Goal: Information Seeking & Learning: Learn about a topic

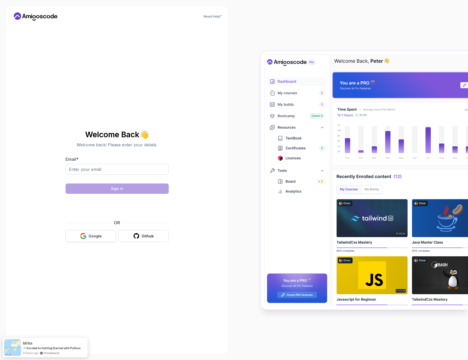
click at [97, 236] on div "Google" at bounding box center [94, 235] width 13 height 5
click at [311, 139] on body "Need Help? Welcome Back 👋 Welcome back! Please enter your details. Email * Sign…" at bounding box center [234, 180] width 468 height 360
click at [91, 237] on div "Google" at bounding box center [94, 235] width 13 height 5
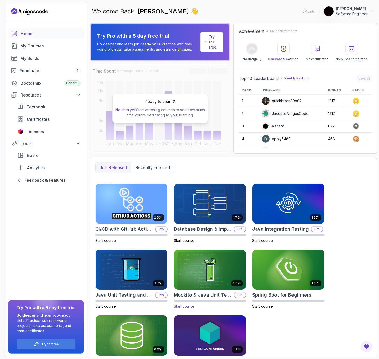
scroll to position [23, 0]
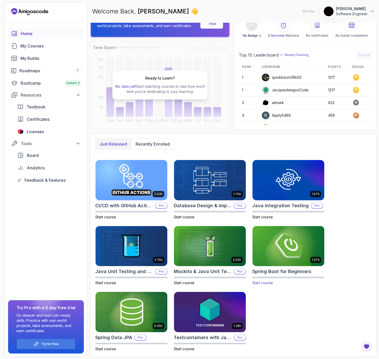
click at [287, 246] on img at bounding box center [287, 246] width 75 height 42
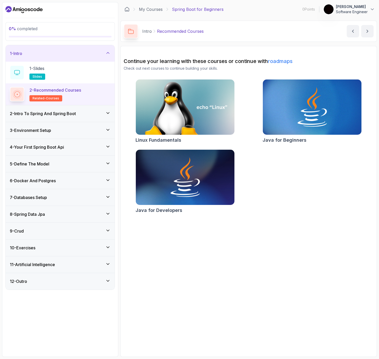
click at [275, 61] on link "roadmaps" at bounding box center [280, 61] width 25 height 6
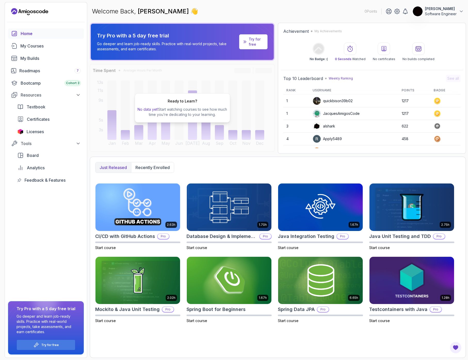
click at [217, 106] on div "Ready to Learn? No data yet! Start watching courses to see how much time you’re…" at bounding box center [182, 107] width 95 height 29
click at [51, 50] on link "My Courses" at bounding box center [46, 46] width 76 height 10
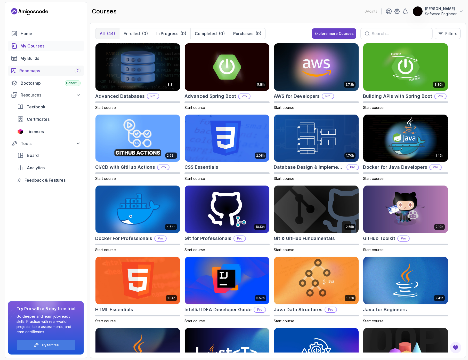
click at [35, 69] on div "Roadmaps 7" at bounding box center [49, 71] width 61 height 6
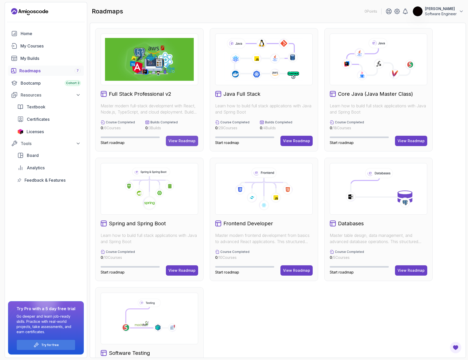
click at [172, 144] on button "View Roadmap" at bounding box center [182, 141] width 32 height 10
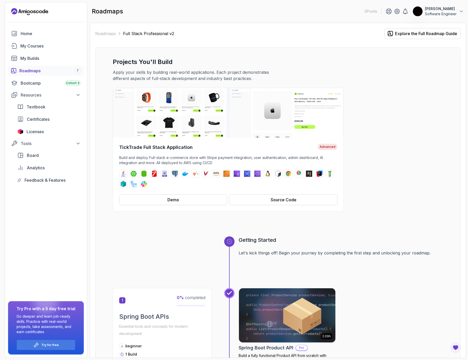
click at [40, 72] on div "Roadmaps 7" at bounding box center [49, 71] width 61 height 6
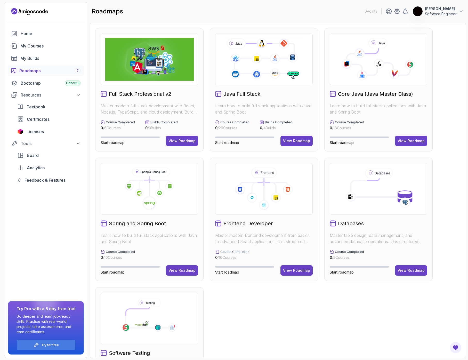
click at [132, 142] on p "Start roadmap" at bounding box center [130, 142] width 59 height 5
click at [137, 99] on div "Full Stack Professional v2 Master modern full-stack development with React, Nod…" at bounding box center [149, 89] width 108 height 123
click at [137, 89] on div "Full Stack Professional v2 Master modern full-stack development with React, Nod…" at bounding box center [149, 89] width 108 height 123
click at [181, 140] on div "View Roadmap" at bounding box center [181, 140] width 27 height 5
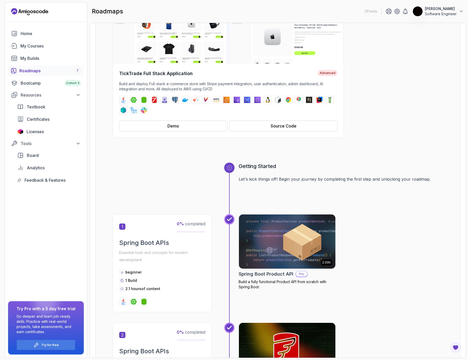
scroll to position [84, 0]
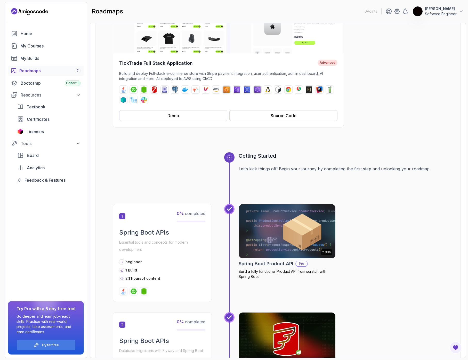
click at [166, 256] on div "1 0 % completed Spring Boot APIs Essential tools and concepts for modern develo…" at bounding box center [162, 253] width 99 height 98
click at [160, 227] on div "1 0 % completed Spring Boot APIs Essential tools and concepts for modern develo…" at bounding box center [162, 253] width 99 height 98
click at [231, 209] on icon at bounding box center [229, 208] width 5 height 5
click at [230, 158] on icon at bounding box center [229, 157] width 4 height 4
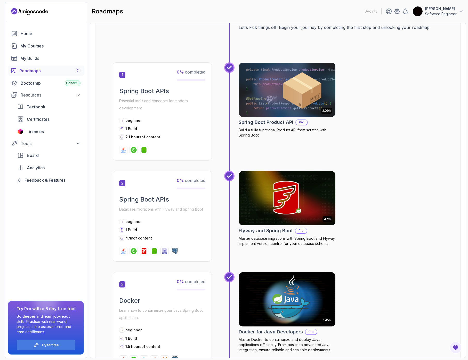
scroll to position [230, 0]
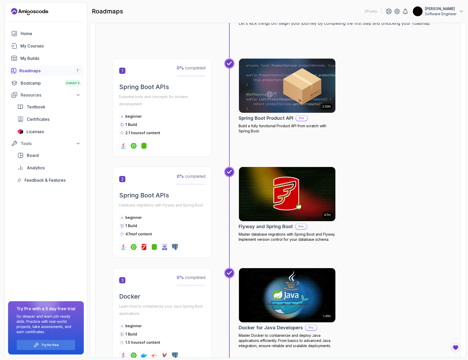
click at [73, 286] on div "Home My Courses My Builds Roadmaps 7 Bootcamp Cohort 3 Resources Textbook Certi…" at bounding box center [46, 192] width 82 height 329
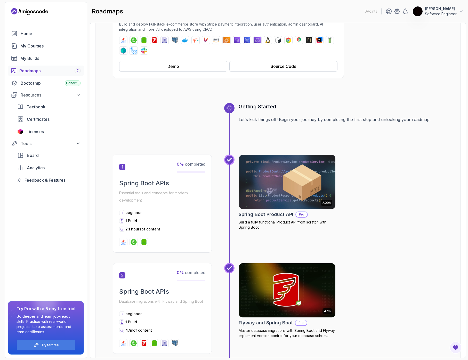
scroll to position [0, 0]
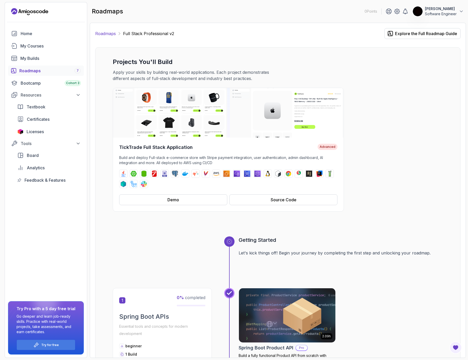
click at [109, 35] on link "Roadmaps" at bounding box center [105, 33] width 21 height 6
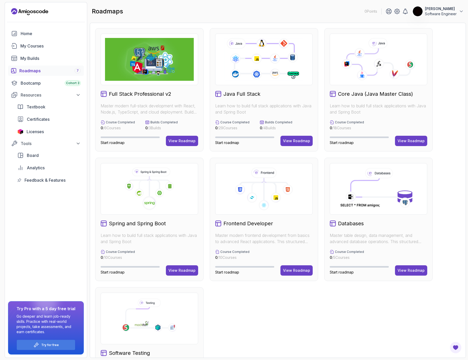
scroll to position [27, 0]
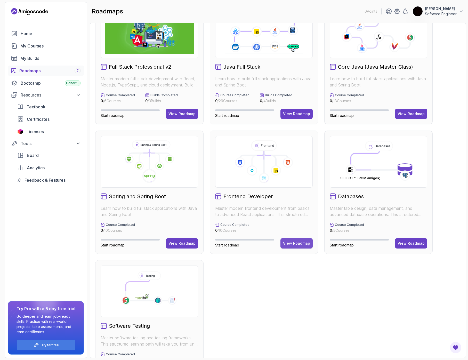
click at [296, 245] on div "View Roadmap" at bounding box center [296, 243] width 27 height 5
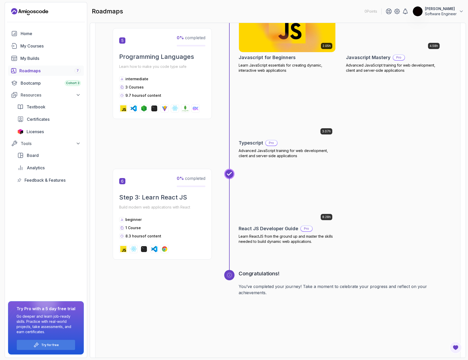
scroll to position [582, 0]
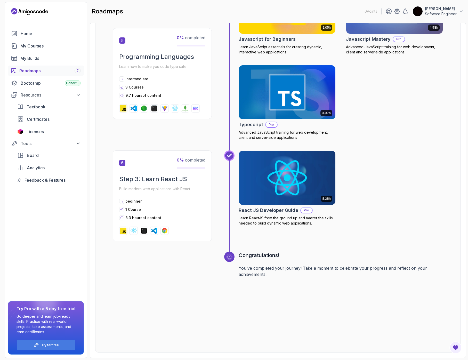
click at [165, 182] on h2 "Step 3: Learn React JS" at bounding box center [162, 179] width 86 height 8
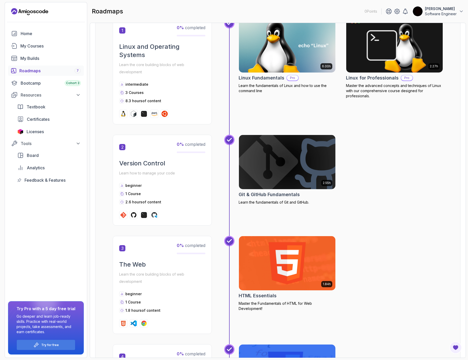
scroll to position [0, 0]
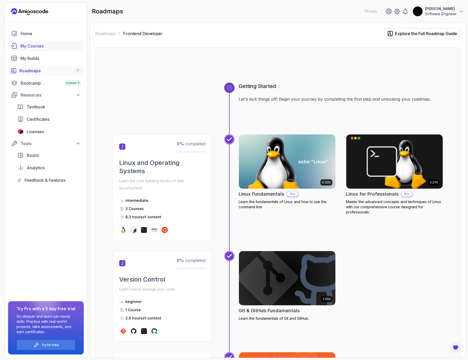
click at [47, 45] on div "My Courses" at bounding box center [50, 46] width 60 height 6
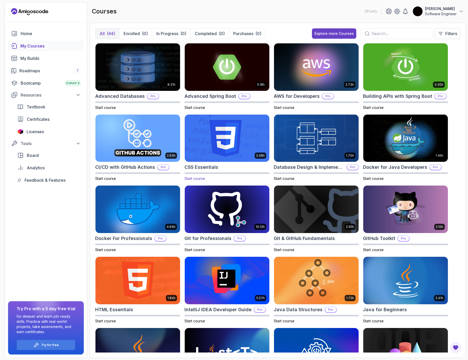
click at [217, 149] on img at bounding box center [227, 138] width 89 height 50
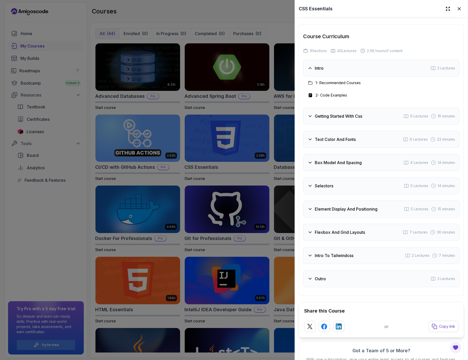
scroll to position [970, 0]
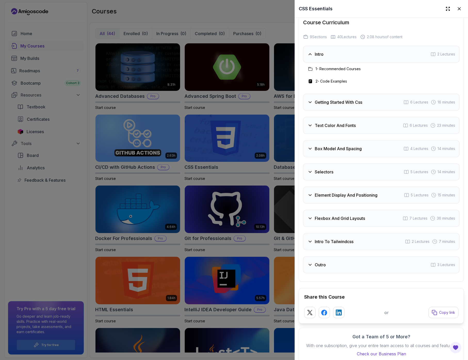
click at [352, 215] on h3 "Flexbox And Grid Layouts" at bounding box center [340, 218] width 50 height 6
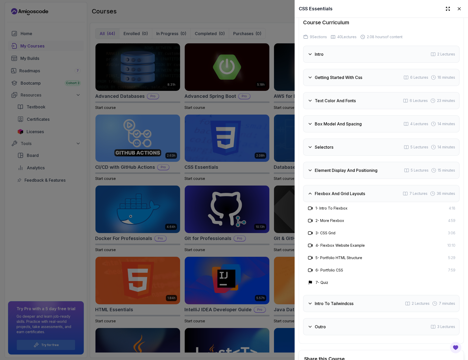
click at [350, 190] on h3 "Flexbox And Grid Layouts" at bounding box center [340, 193] width 50 height 6
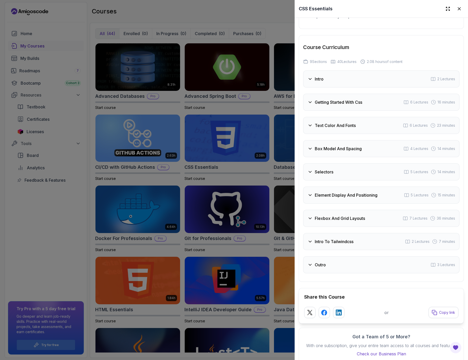
click at [349, 257] on div "Outro 3 Lectures" at bounding box center [381, 264] width 156 height 17
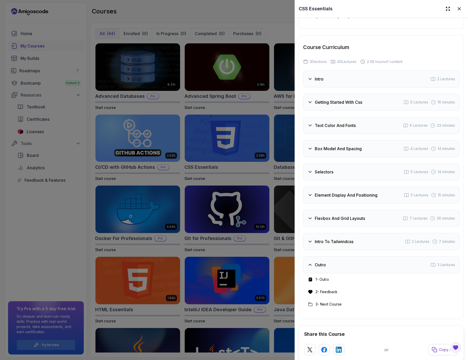
click at [349, 257] on div "Outro 3 Lectures" at bounding box center [381, 264] width 156 height 17
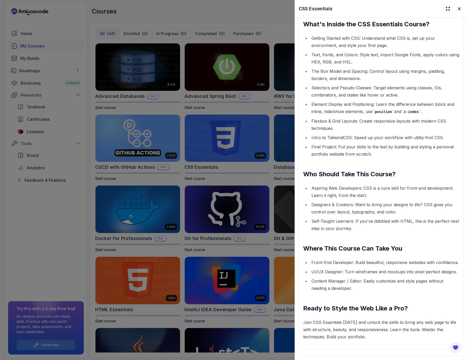
scroll to position [622, 0]
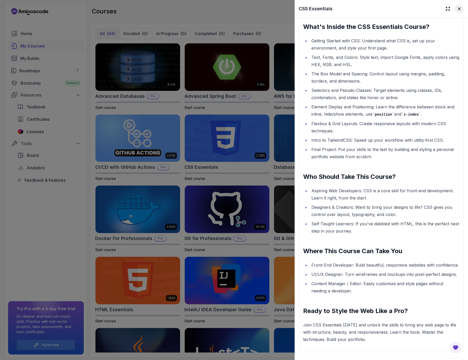
click at [378, 8] on icon at bounding box center [459, 8] width 5 height 5
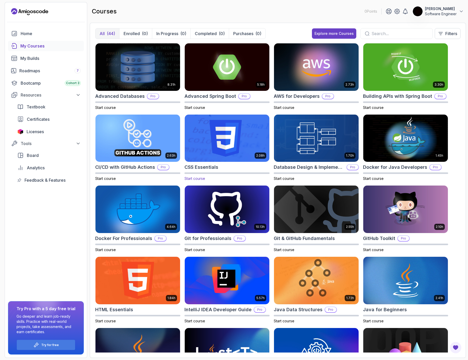
click at [208, 166] on h2 "CSS Essentials" at bounding box center [201, 167] width 34 height 7
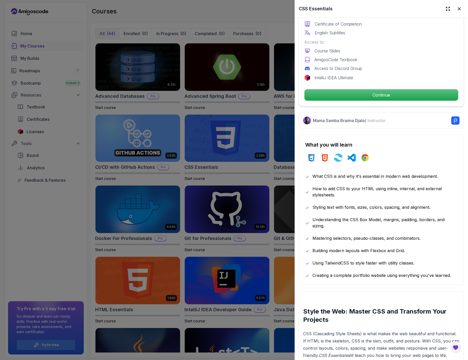
scroll to position [167, 0]
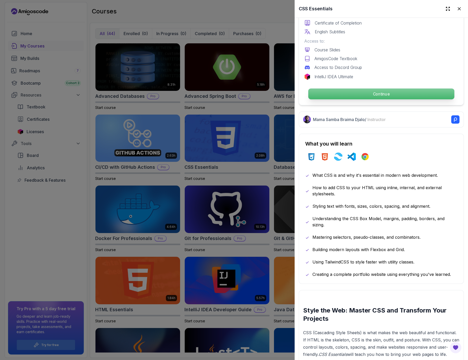
click at [378, 93] on p "Continue" at bounding box center [381, 93] width 146 height 11
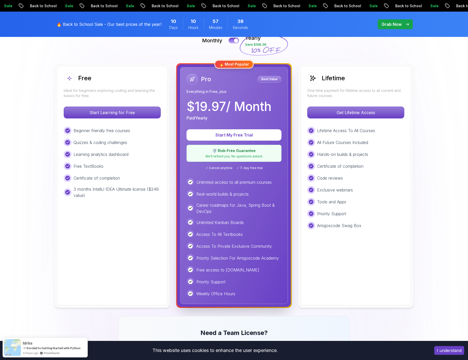
scroll to position [132, 0]
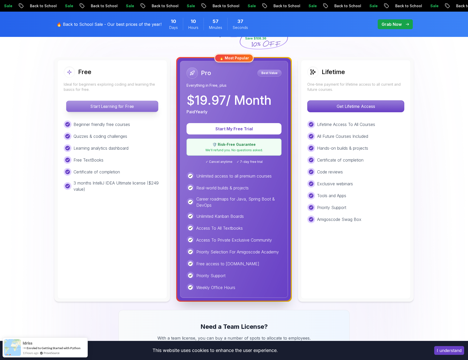
click at [107, 111] on p "Start Learning for Free" at bounding box center [112, 106] width 92 height 11
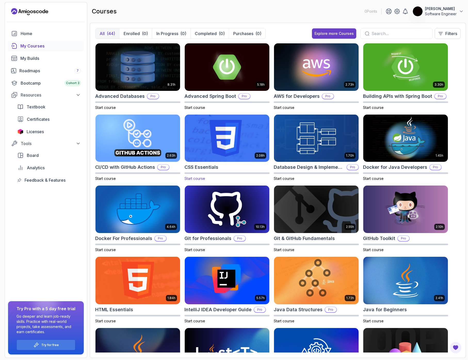
click at [222, 144] on img at bounding box center [227, 138] width 89 height 50
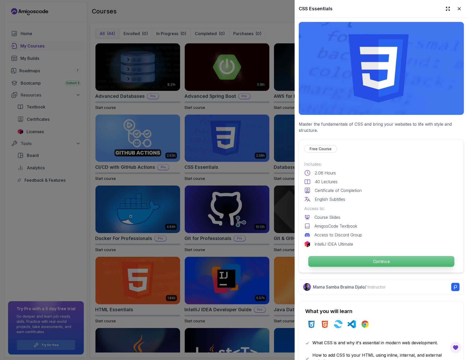
click at [362, 258] on p "Continue" at bounding box center [381, 261] width 146 height 11
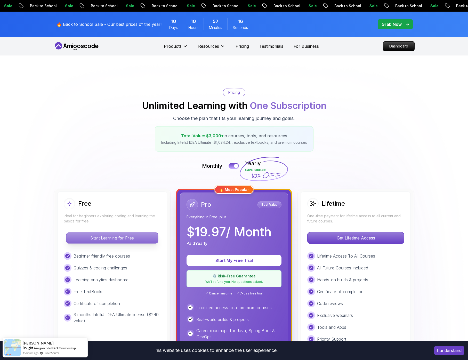
click at [112, 240] on p "Start Learning for Free" at bounding box center [112, 237] width 92 height 11
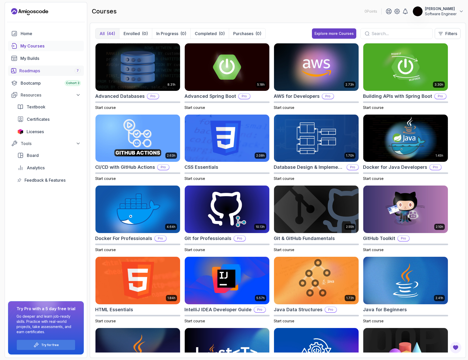
click at [29, 70] on div "Roadmaps 7" at bounding box center [49, 71] width 61 height 6
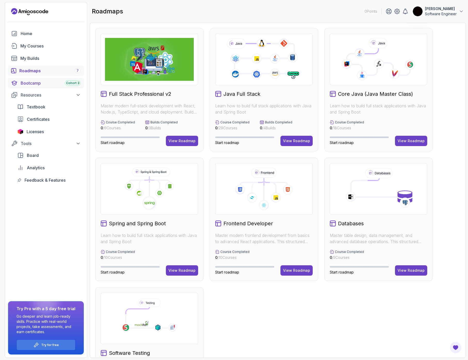
click at [33, 83] on div "Bootcamp Cohort 3" at bounding box center [51, 83] width 60 height 6
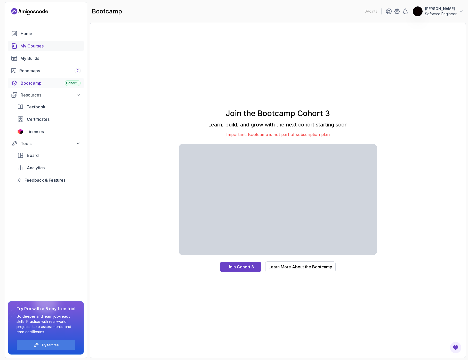
click at [33, 50] on link "My Courses" at bounding box center [46, 46] width 76 height 10
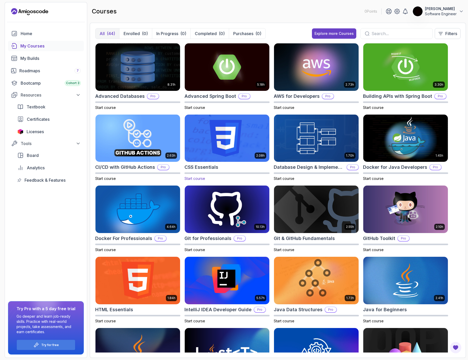
click at [216, 151] on img at bounding box center [227, 138] width 89 height 50
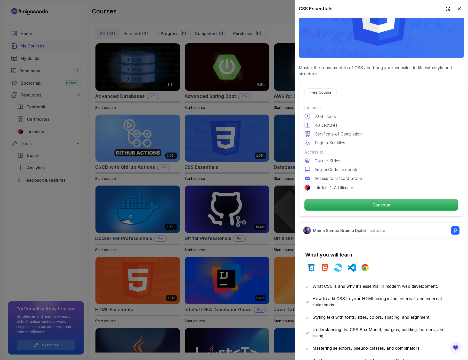
scroll to position [57, 0]
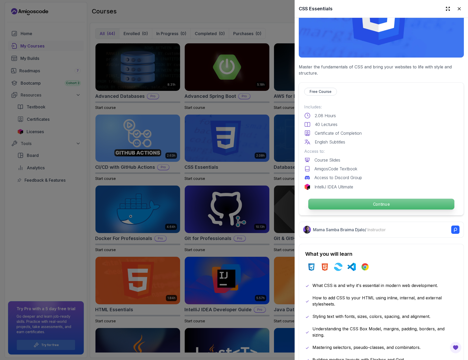
click at [358, 206] on p "Continue" at bounding box center [381, 204] width 146 height 11
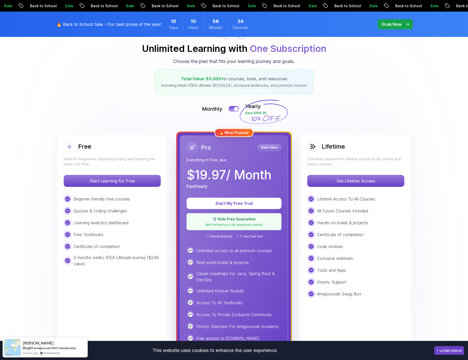
scroll to position [59, 0]
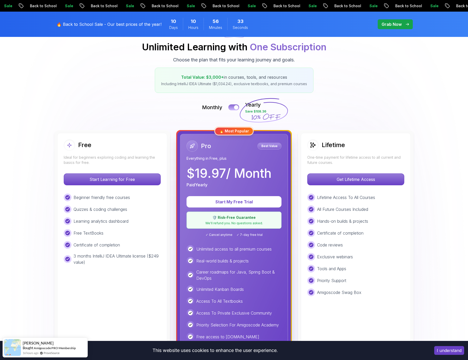
click at [236, 107] on div at bounding box center [236, 107] width 4 height 4
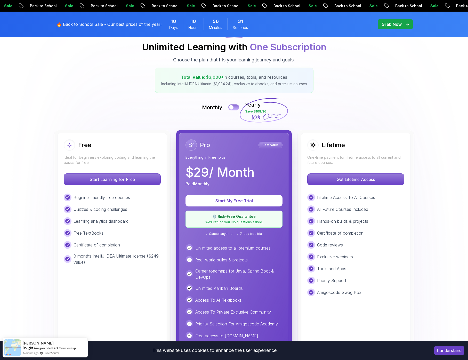
click at [233, 107] on div at bounding box center [231, 107] width 4 height 4
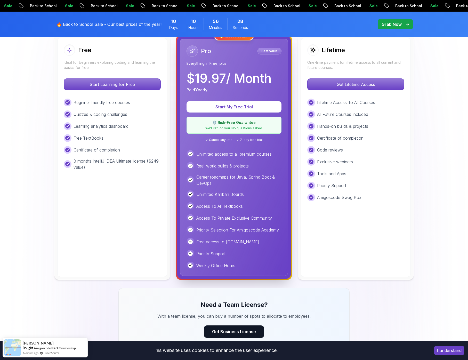
scroll to position [0, 0]
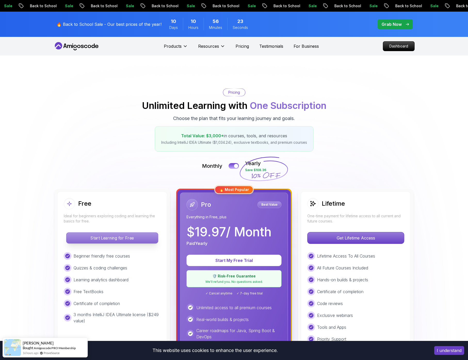
click at [98, 239] on p "Start Learning for Free" at bounding box center [112, 237] width 92 height 11
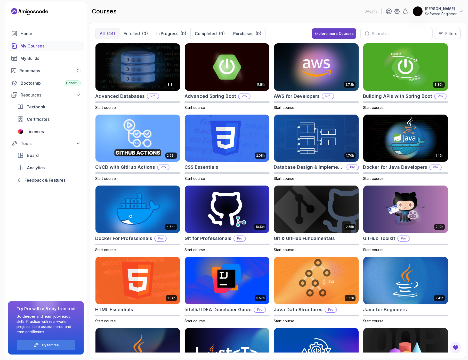
click at [378, 36] on p "Filters" at bounding box center [451, 33] width 12 height 6
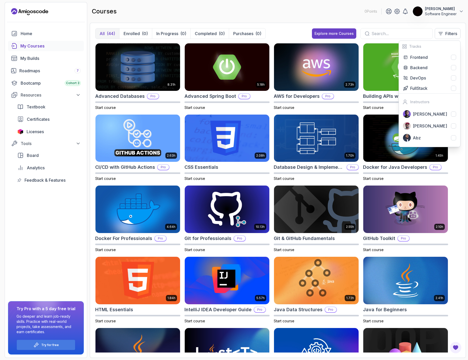
click at [47, 237] on div "Home My Courses My Builds Roadmaps 7 Bootcamp Cohort 3 Resources Textbook Certi…" at bounding box center [46, 192] width 82 height 329
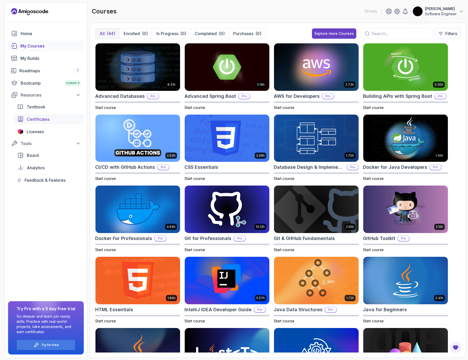
click at [42, 120] on span "Certificates" at bounding box center [38, 119] width 23 height 6
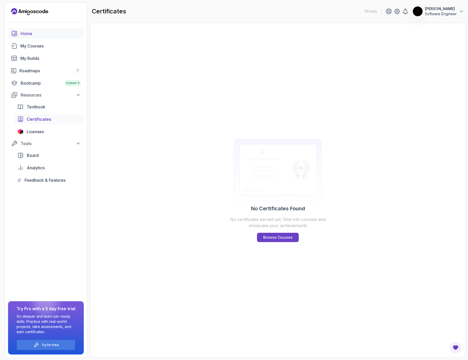
click at [37, 35] on div "Home" at bounding box center [51, 33] width 60 height 6
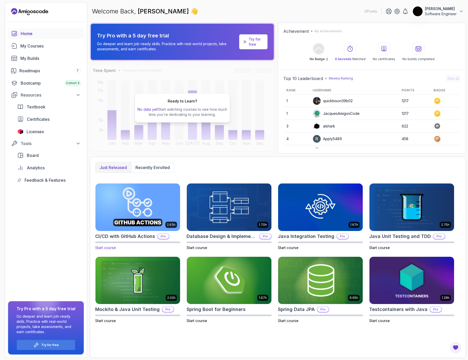
click at [162, 225] on img at bounding box center [137, 207] width 89 height 50
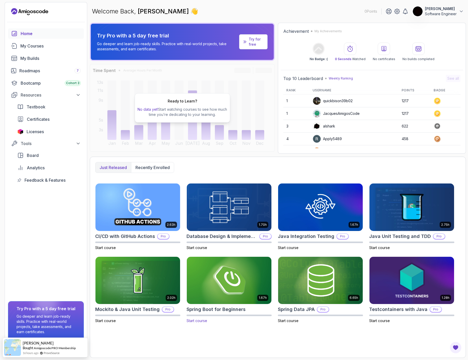
click at [217, 292] on img at bounding box center [229, 280] width 89 height 50
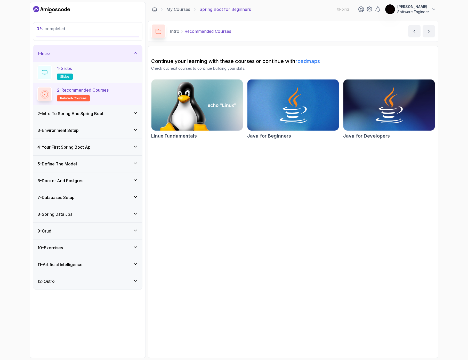
click at [66, 70] on p "1 - Slides" at bounding box center [64, 68] width 15 height 6
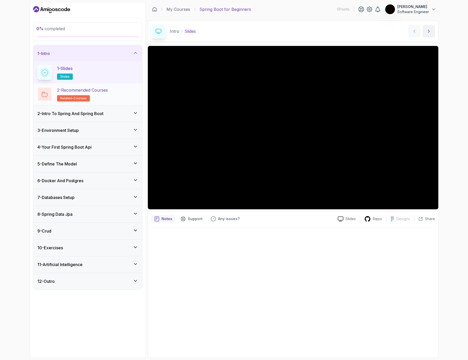
click at [99, 88] on p "2 - Recommended Courses" at bounding box center [82, 90] width 51 height 6
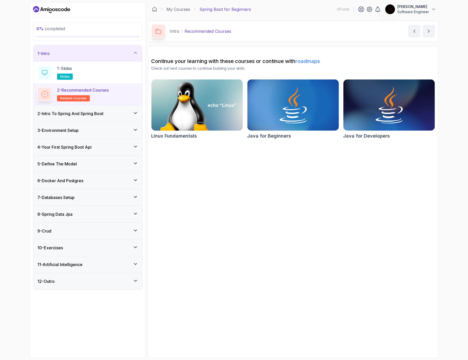
click at [94, 111] on h3 "2 - Intro To Spring And Spring Boot" at bounding box center [70, 113] width 66 height 6
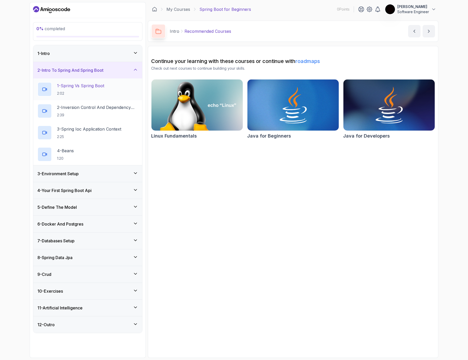
click at [98, 86] on p "1 - Spring Vs Spring Boot" at bounding box center [80, 86] width 47 height 6
